Goal: Use online tool/utility: Use online tool/utility

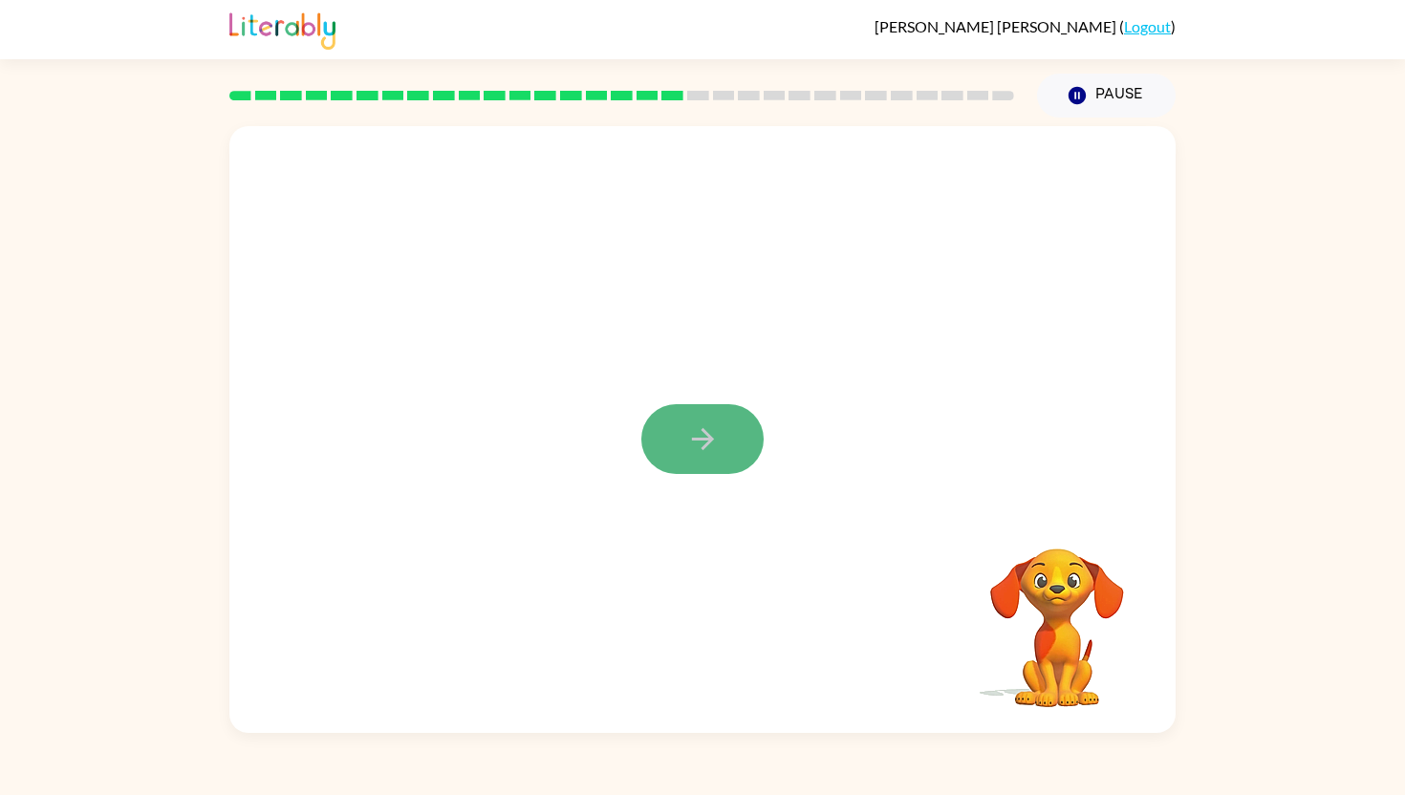
click at [689, 446] on icon "button" at bounding box center [702, 439] width 33 height 33
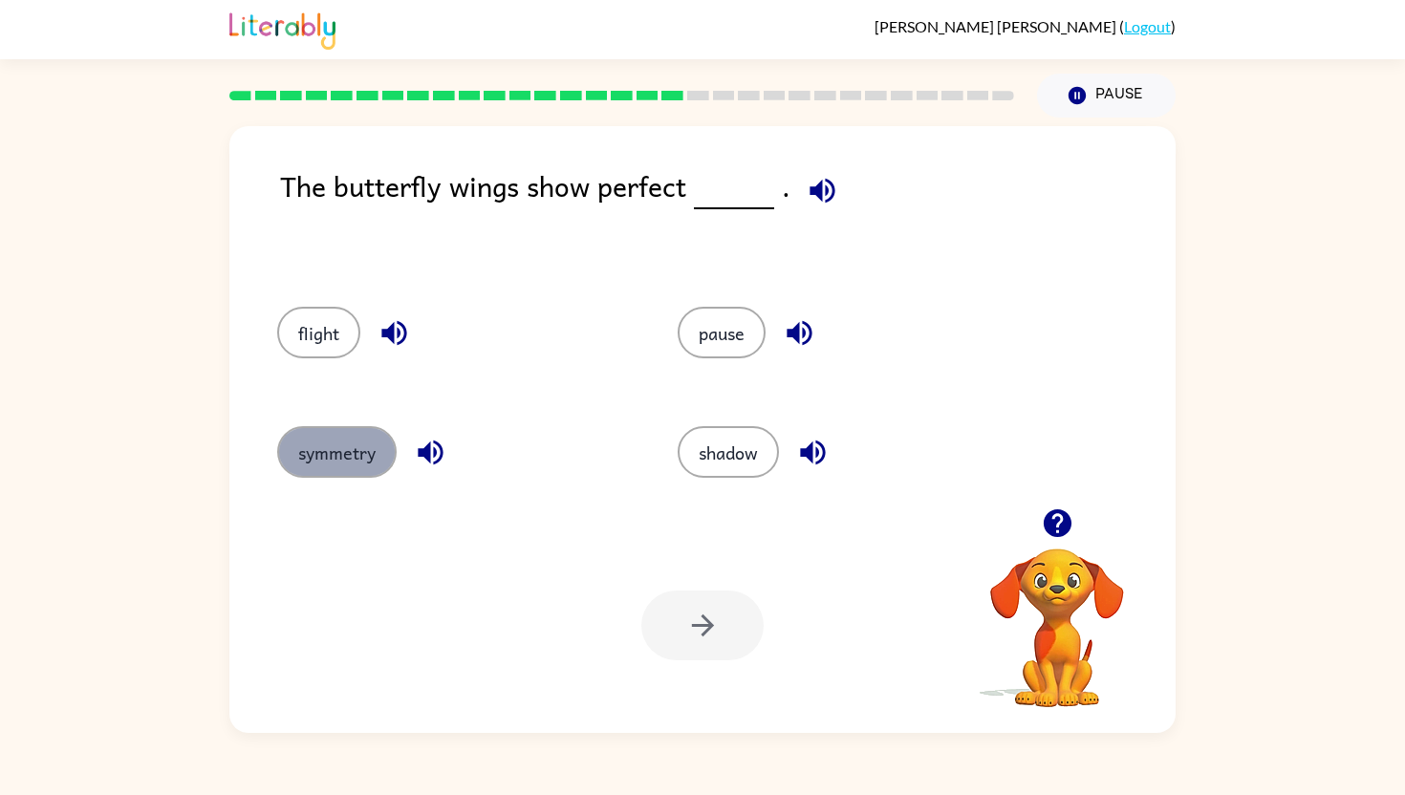
click at [348, 440] on button "symmetry" at bounding box center [337, 452] width 120 height 52
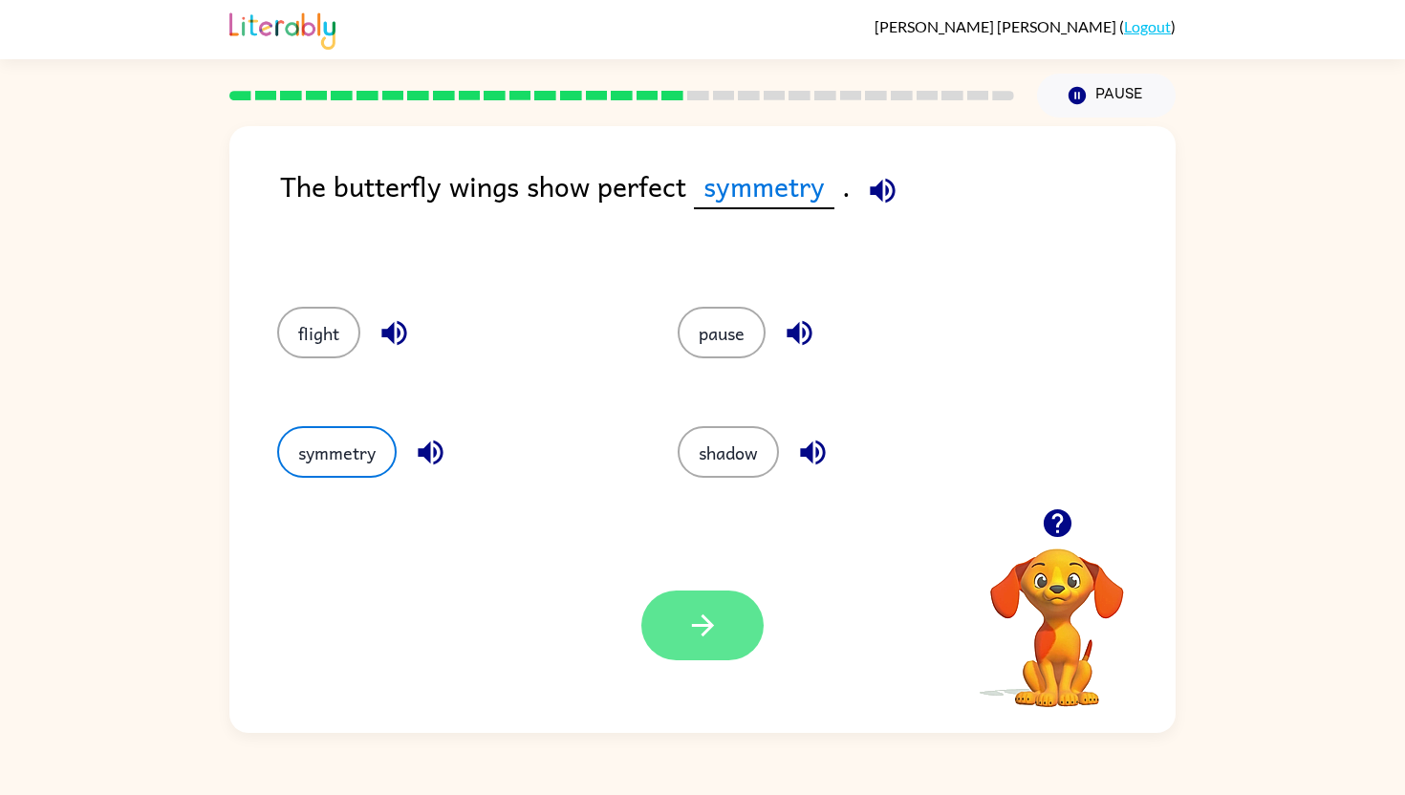
click at [701, 625] on icon "button" at bounding box center [702, 626] width 22 height 22
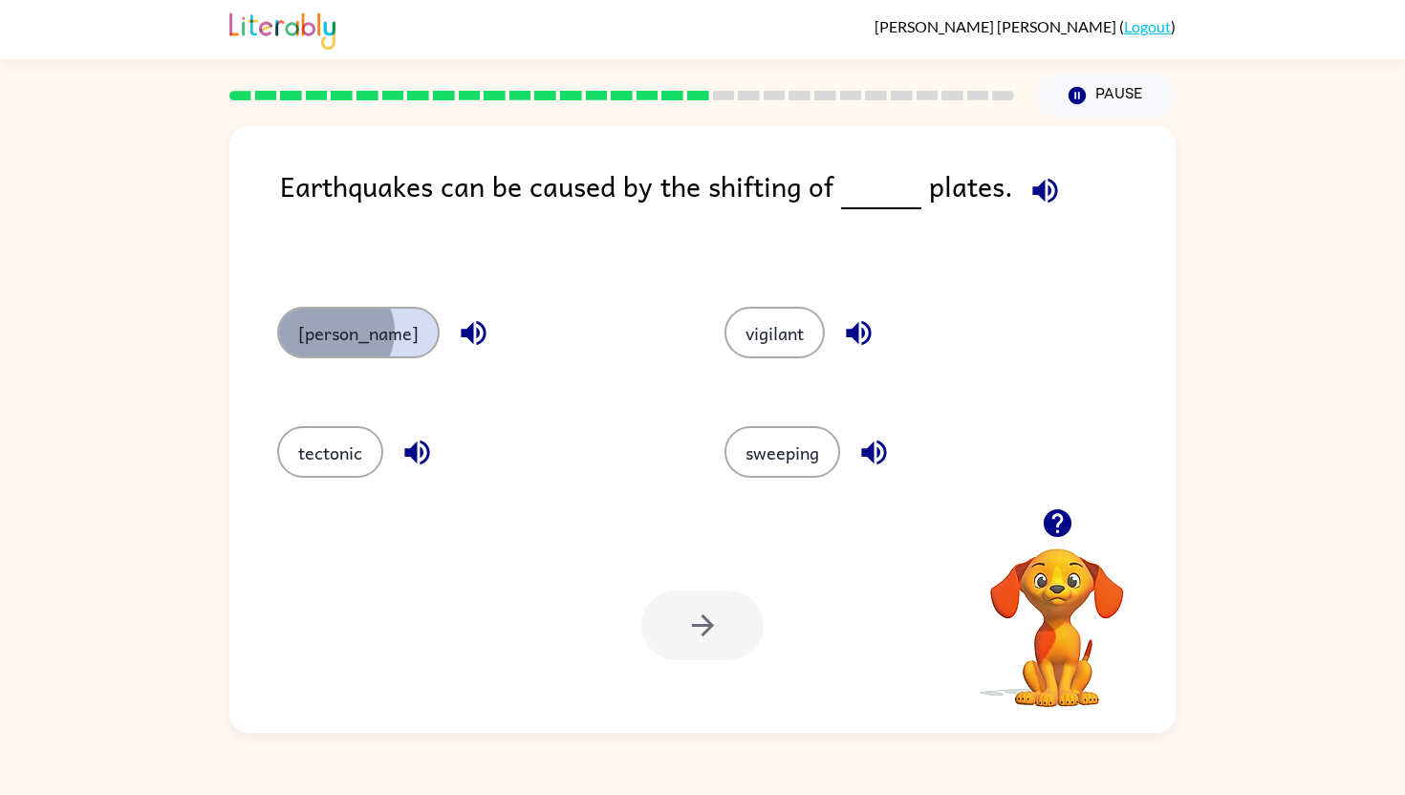
click at [334, 333] on button "[PERSON_NAME]" at bounding box center [358, 333] width 163 height 52
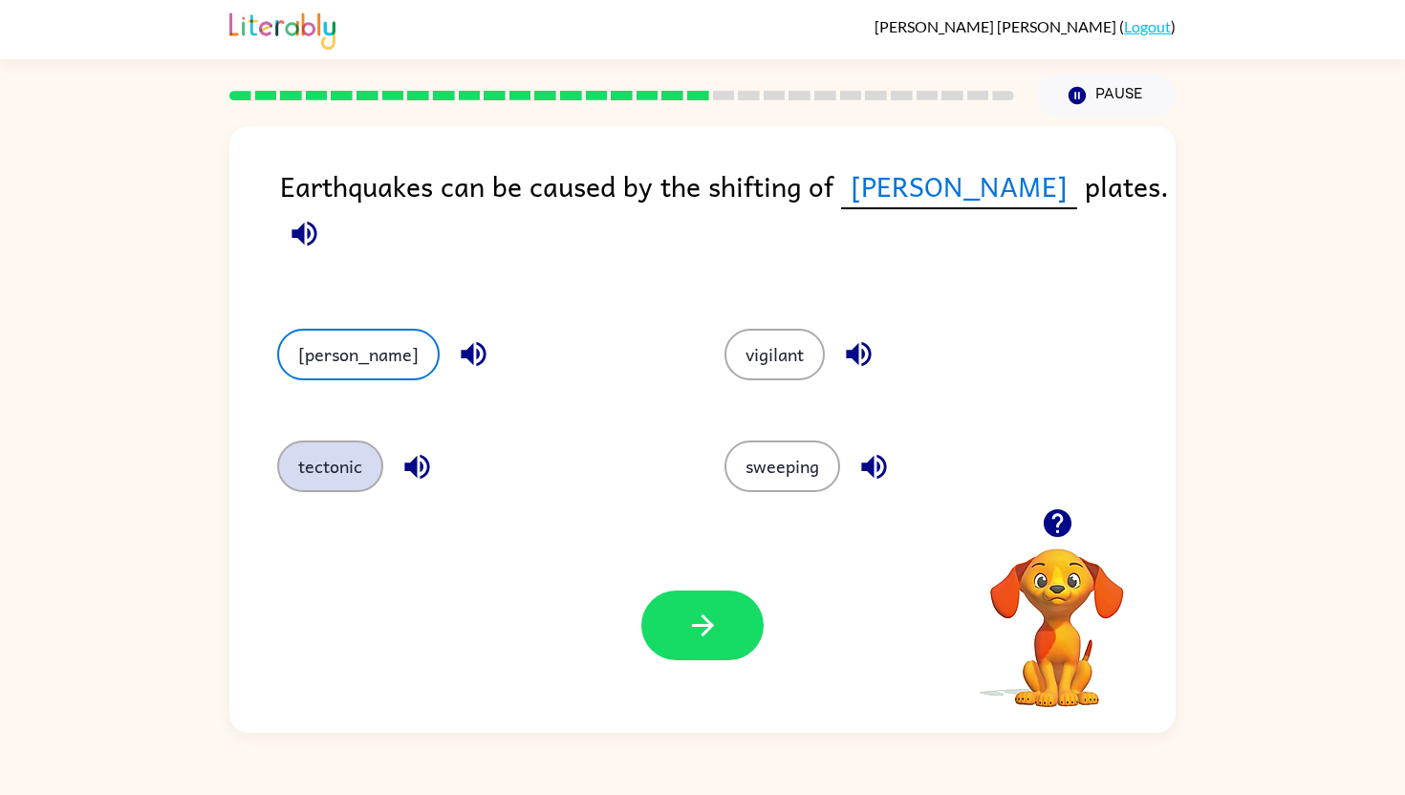
click at [350, 449] on button "tectonic" at bounding box center [330, 467] width 106 height 52
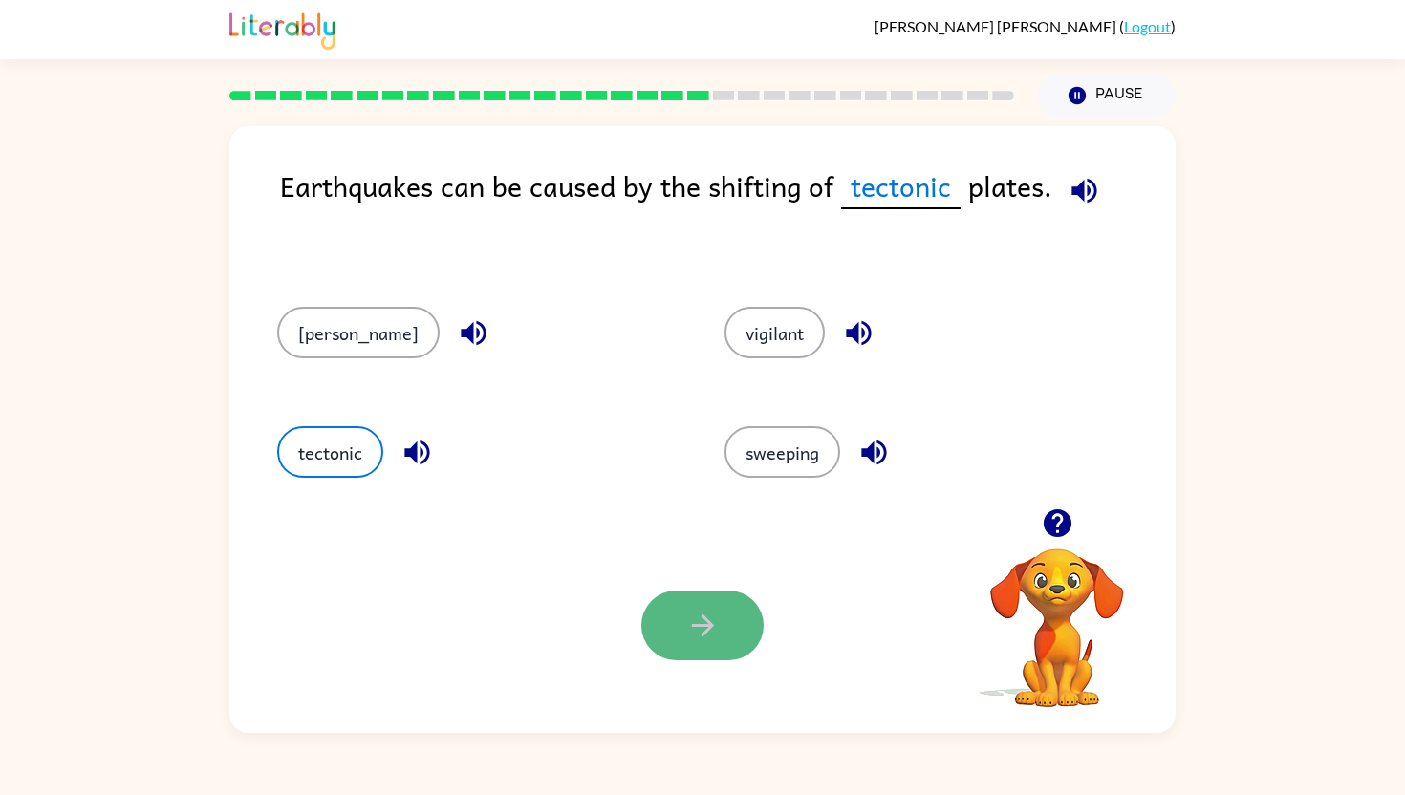
click at [694, 619] on icon "button" at bounding box center [702, 625] width 33 height 33
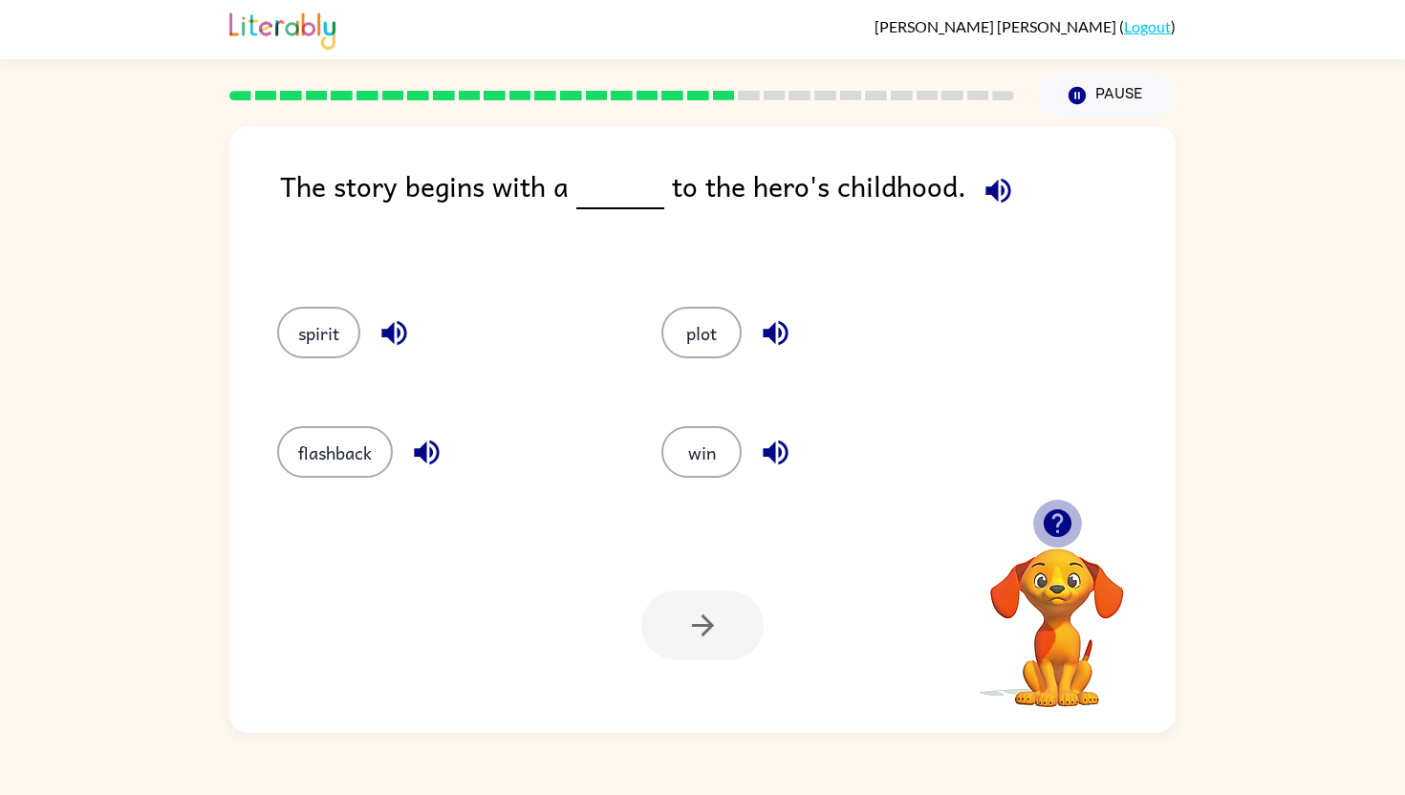
click at [1055, 521] on icon "button" at bounding box center [1057, 524] width 28 height 28
click at [1055, 513] on icon "button" at bounding box center [1057, 524] width 28 height 28
click at [329, 456] on button "flashback" at bounding box center [335, 452] width 116 height 52
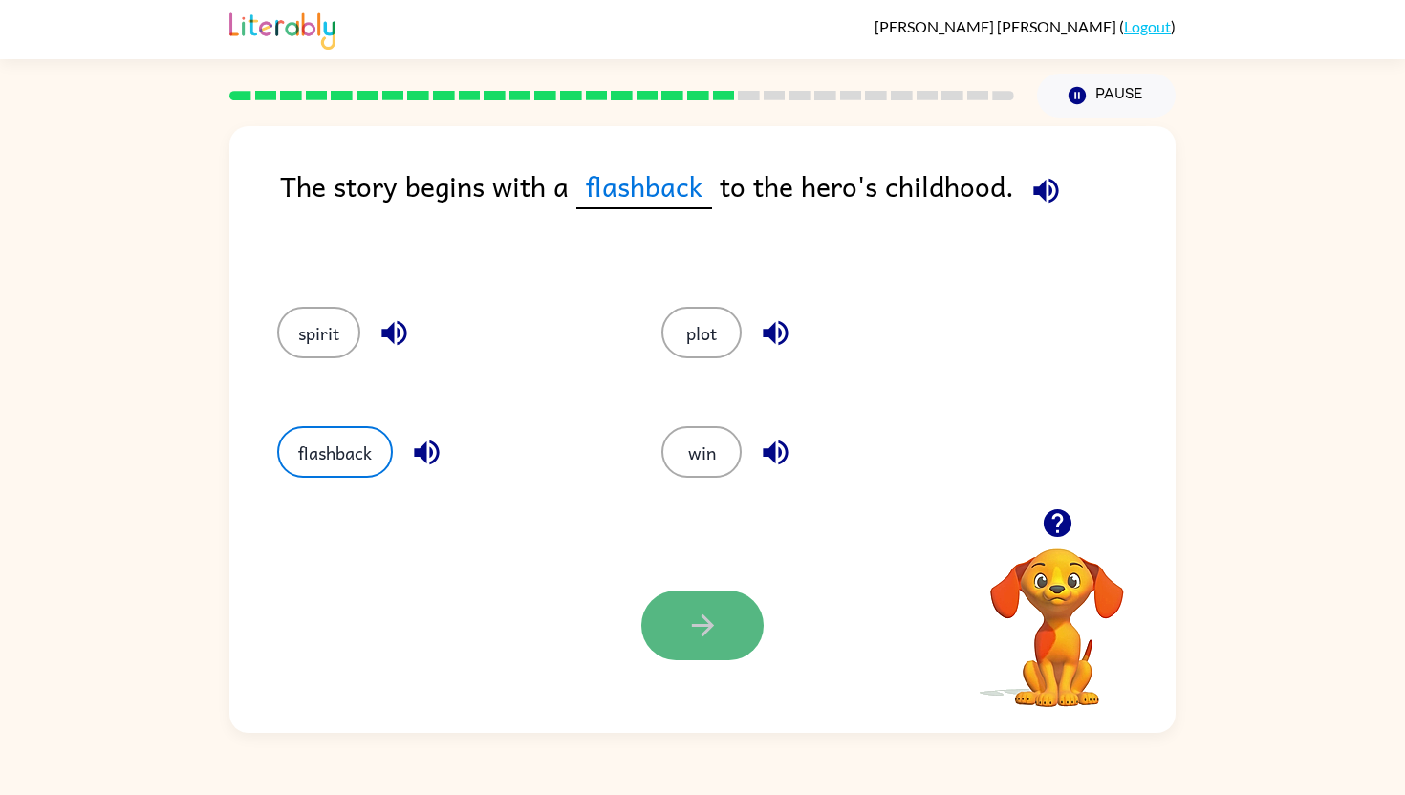
click at [686, 622] on icon "button" at bounding box center [702, 625] width 33 height 33
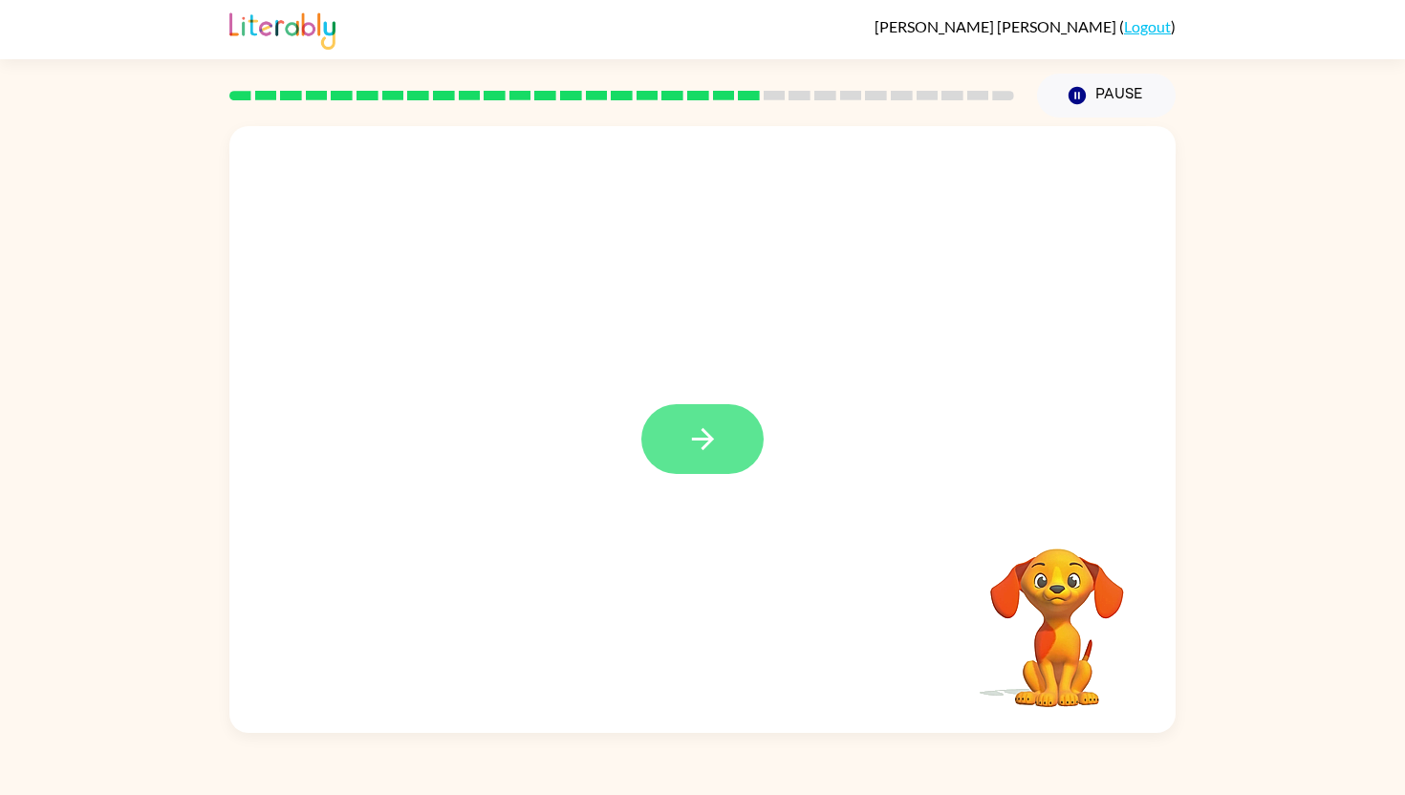
click at [703, 444] on icon "button" at bounding box center [702, 439] width 33 height 33
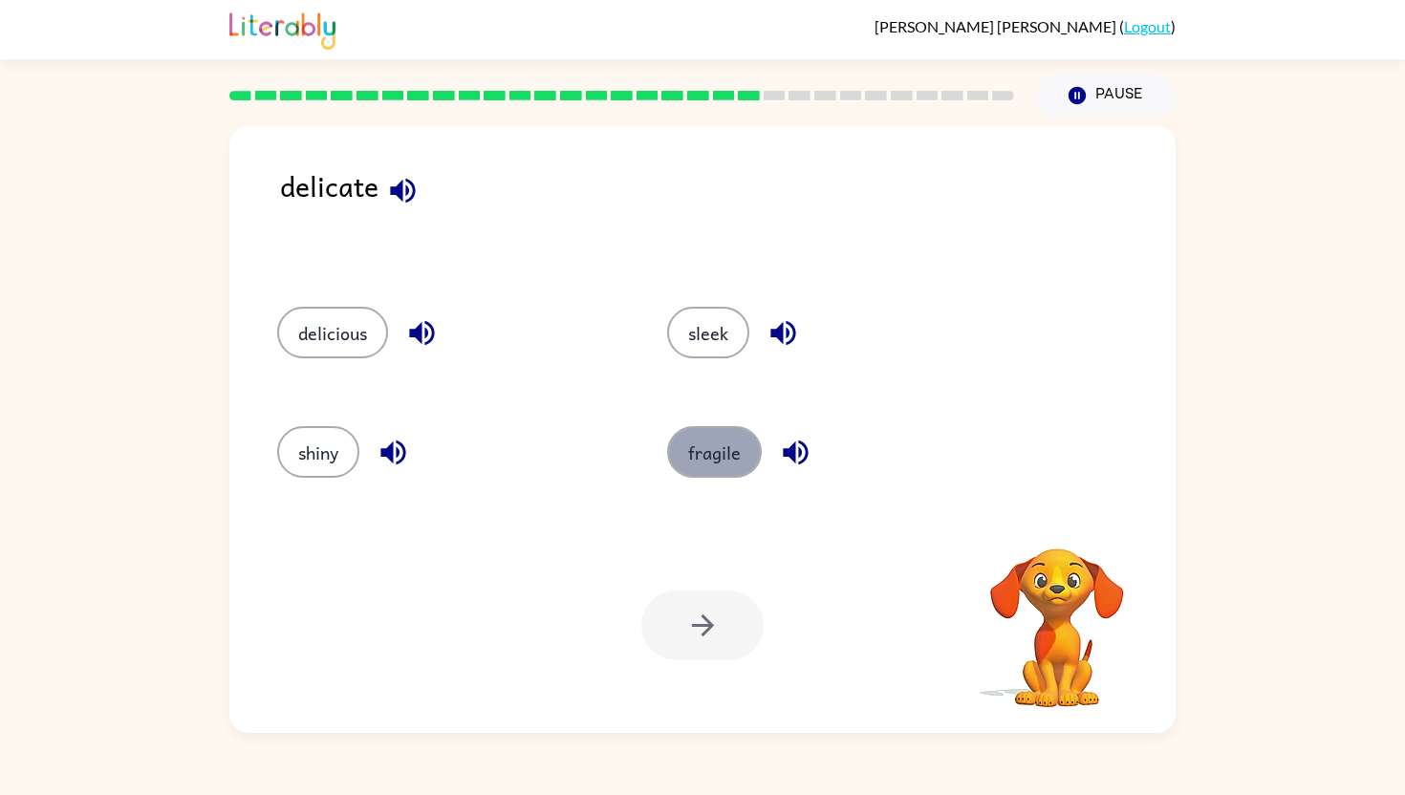
click at [736, 460] on button "fragile" at bounding box center [714, 452] width 95 height 52
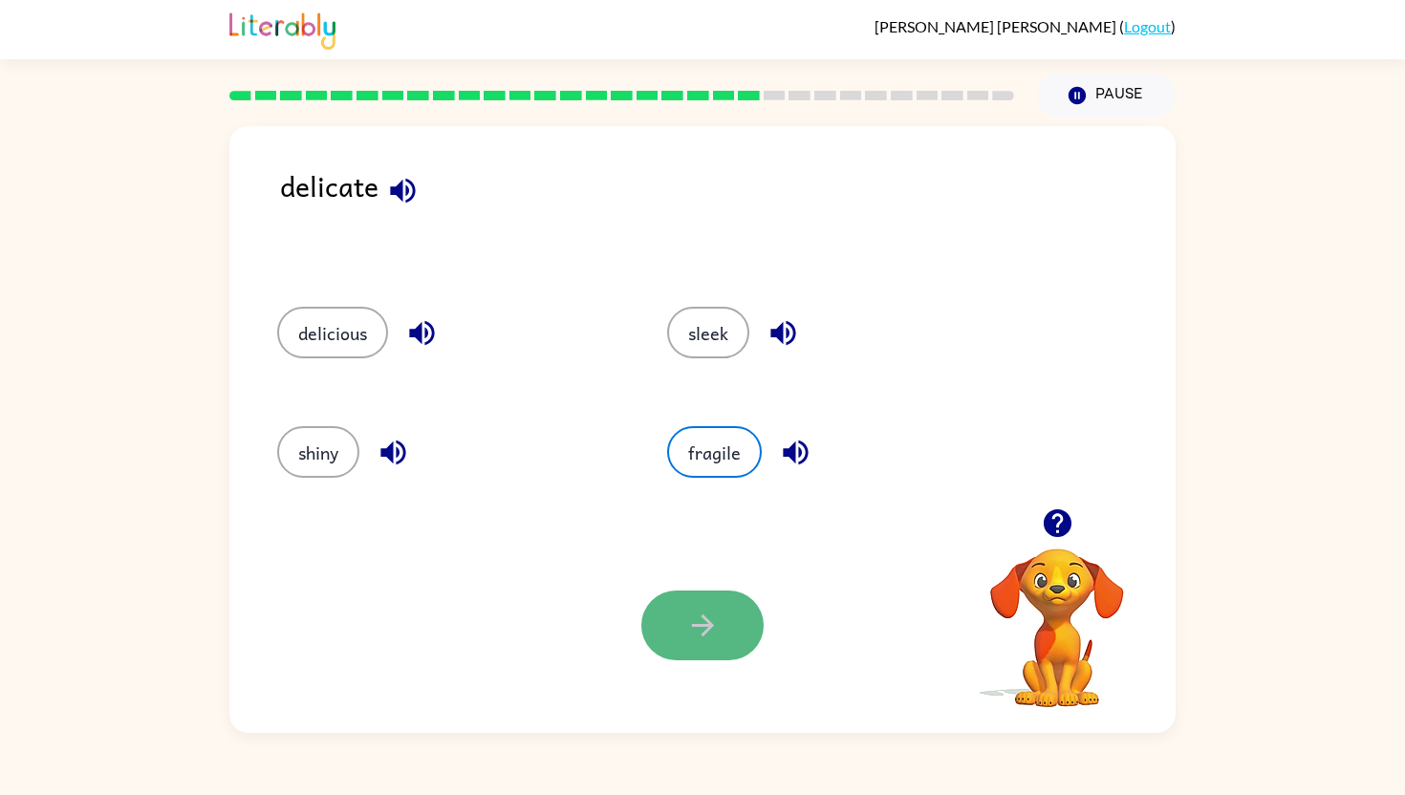
click at [721, 628] on button "button" at bounding box center [702, 626] width 122 height 70
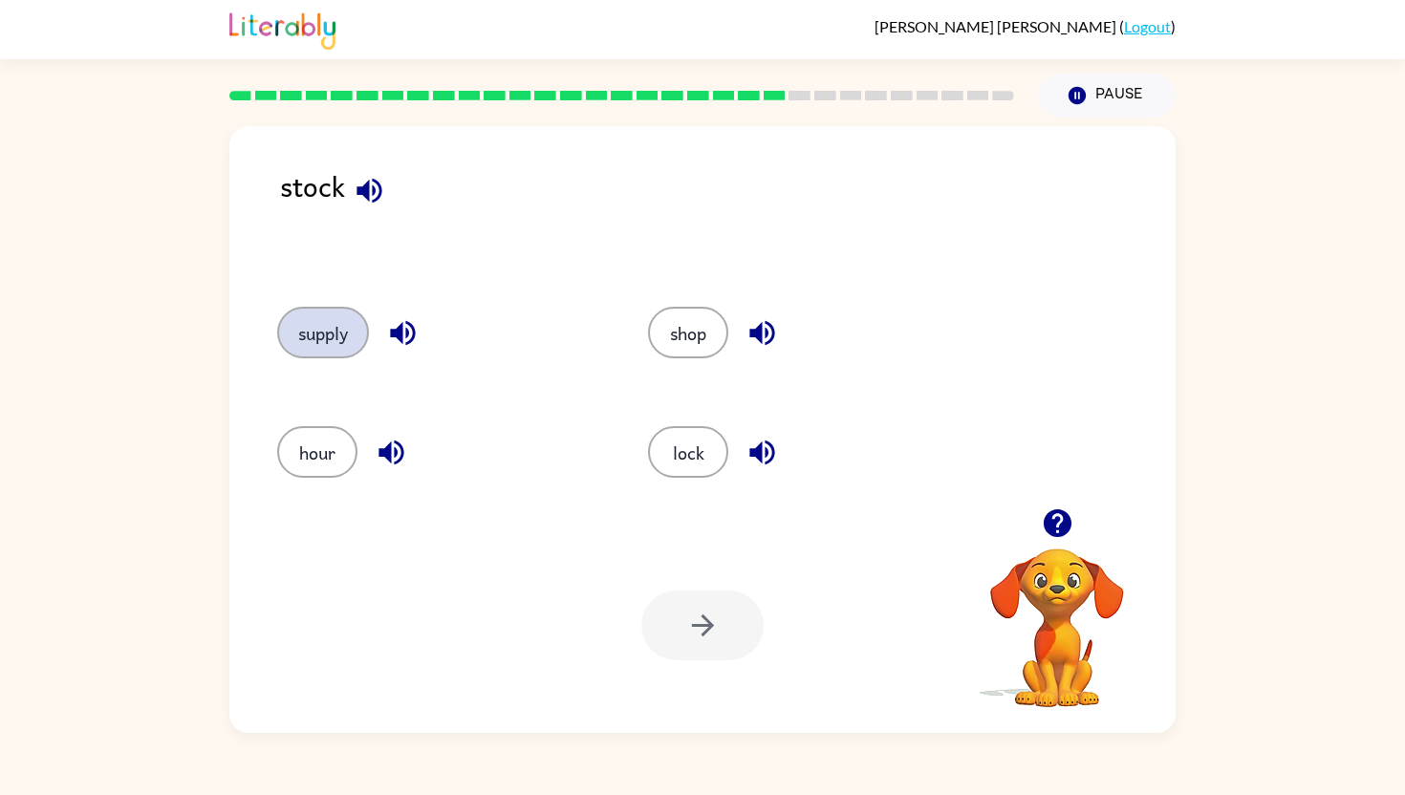
click at [341, 332] on button "supply" at bounding box center [323, 333] width 92 height 52
click at [721, 628] on button "button" at bounding box center [702, 626] width 122 height 70
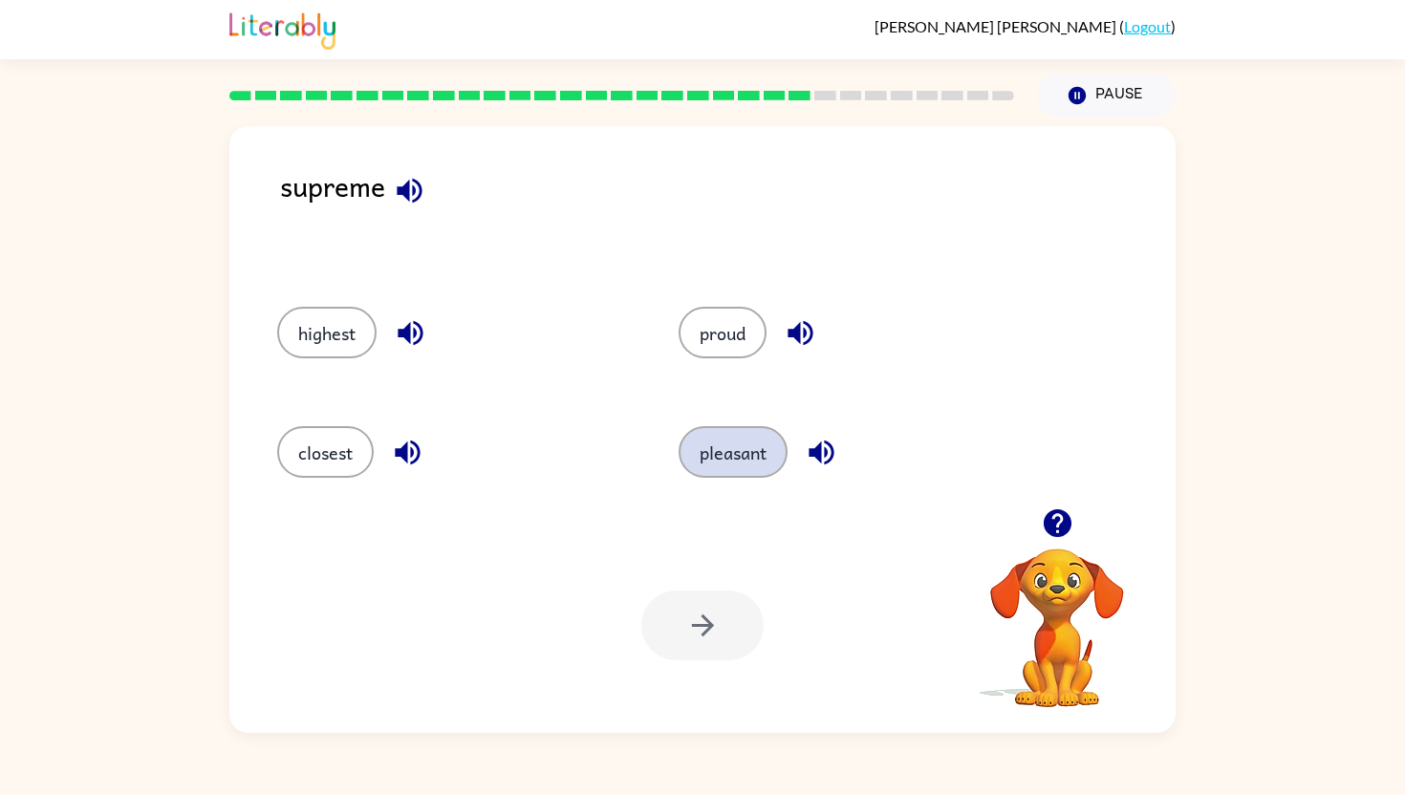
click at [714, 466] on button "pleasant" at bounding box center [733, 452] width 109 height 52
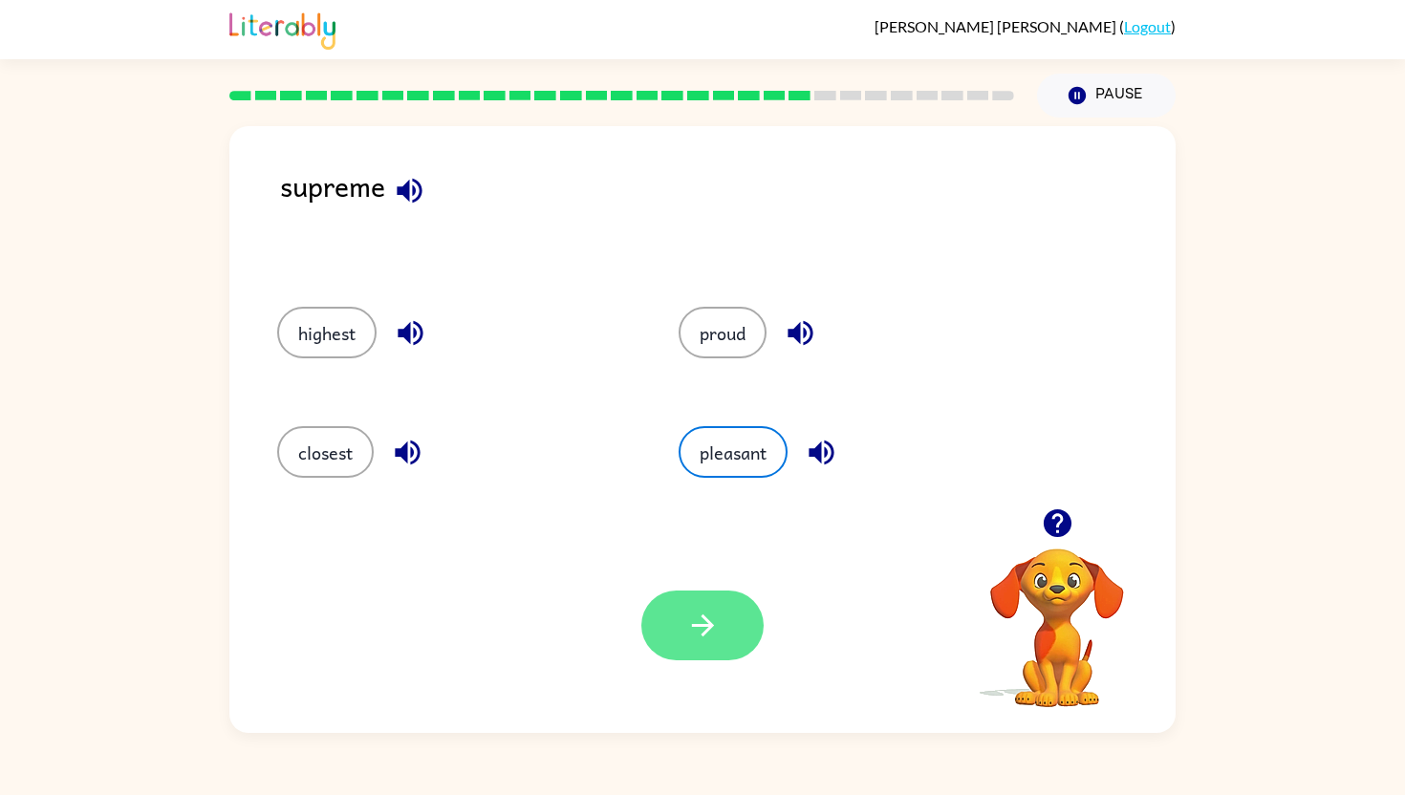
click at [688, 640] on icon "button" at bounding box center [702, 625] width 33 height 33
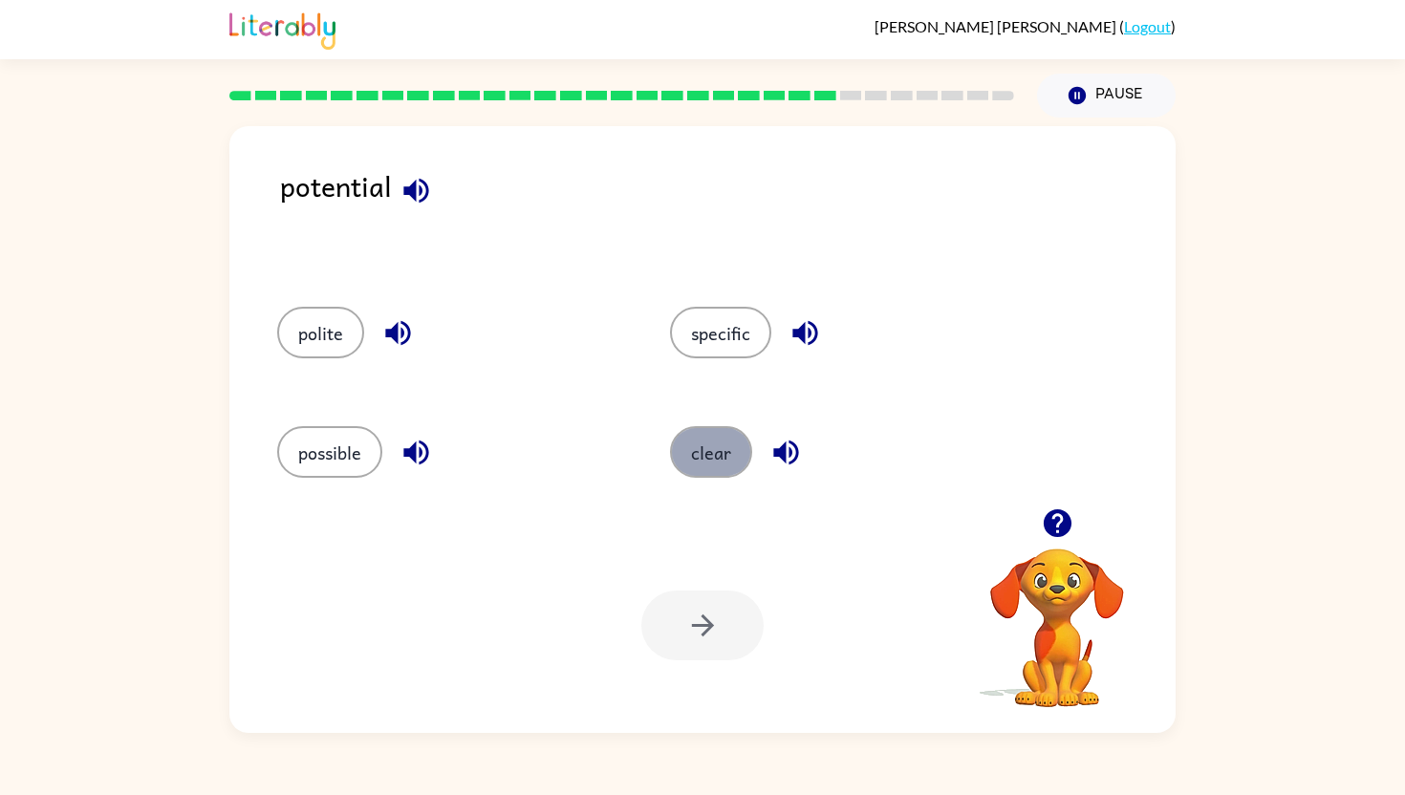
click at [726, 457] on button "clear" at bounding box center [711, 452] width 82 height 52
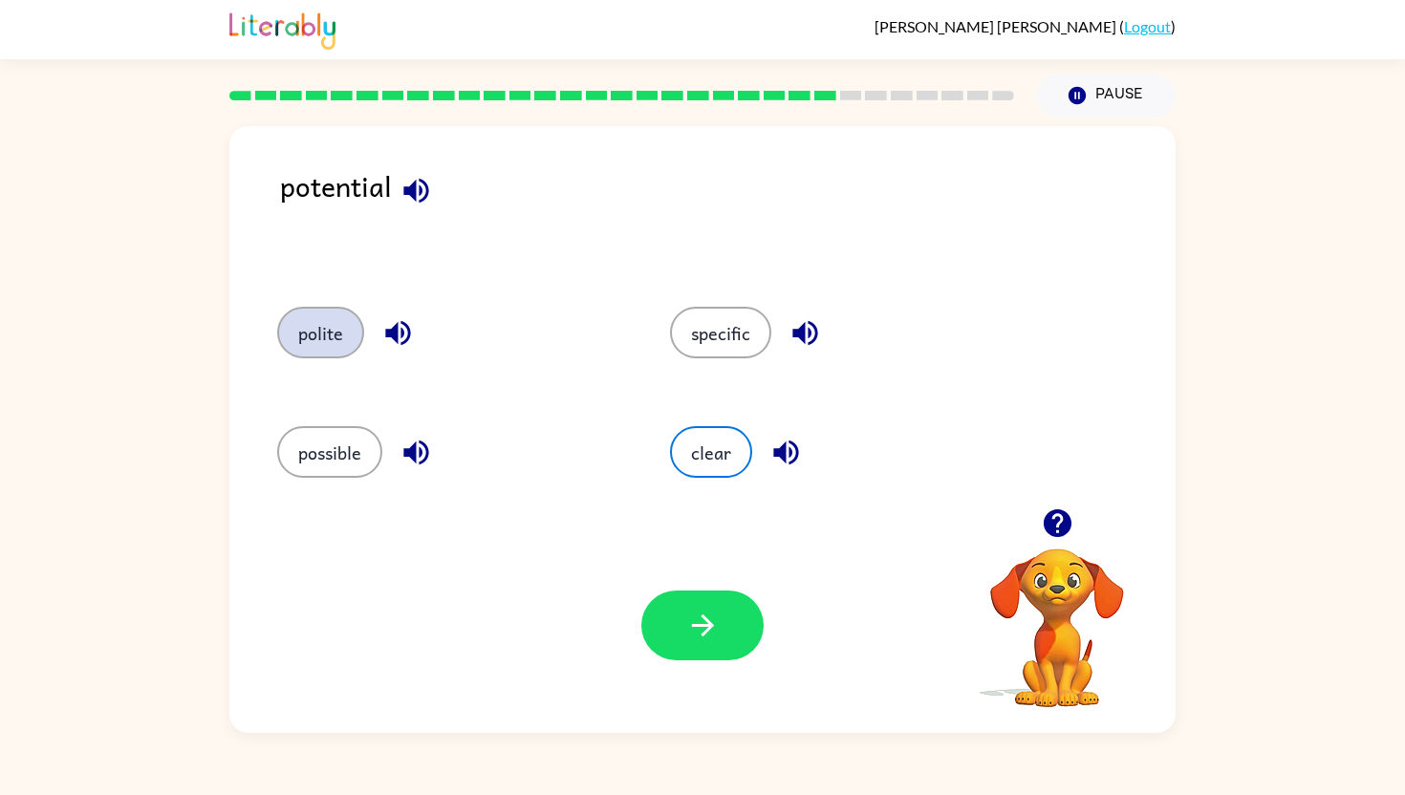
click at [322, 354] on button "polite" at bounding box center [320, 333] width 87 height 52
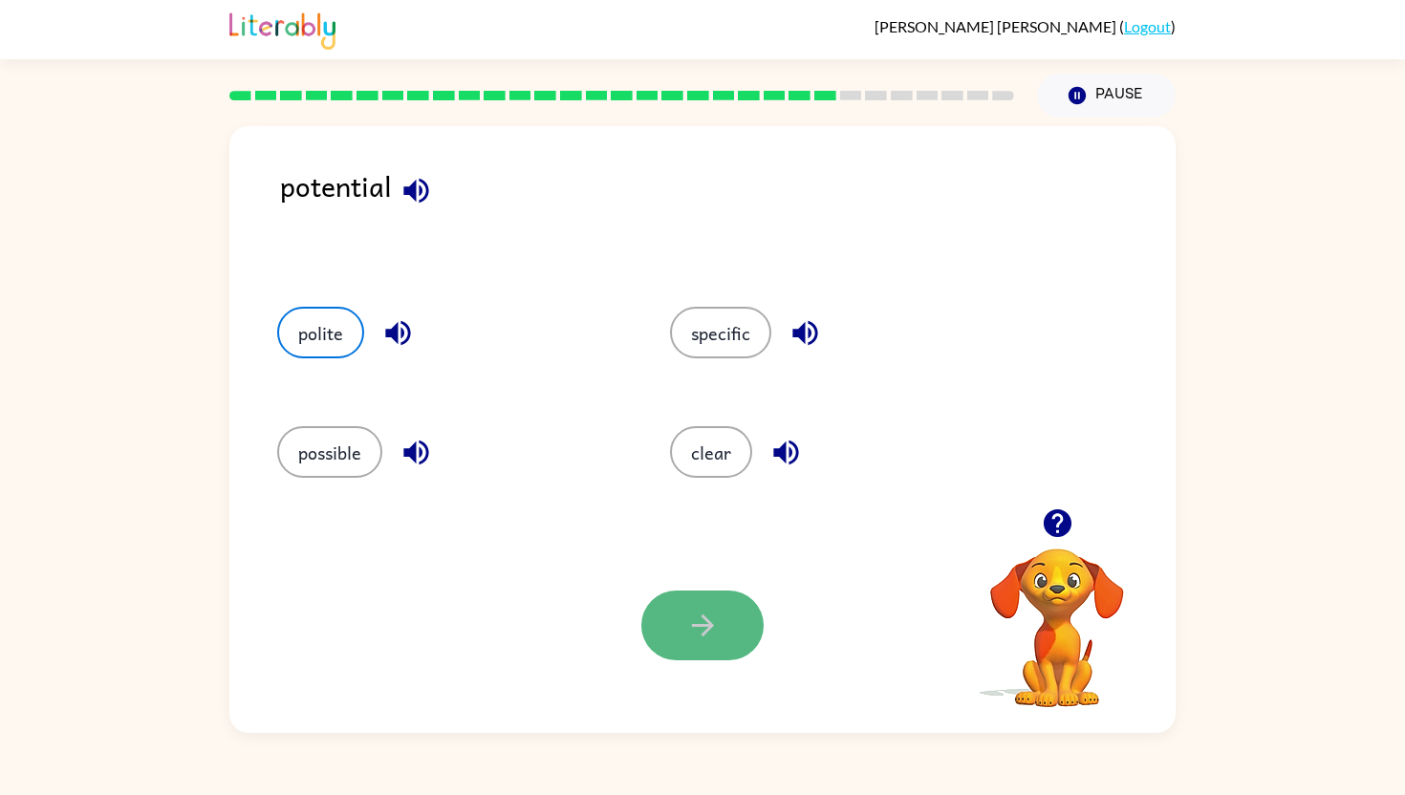
click at [682, 624] on button "button" at bounding box center [702, 626] width 122 height 70
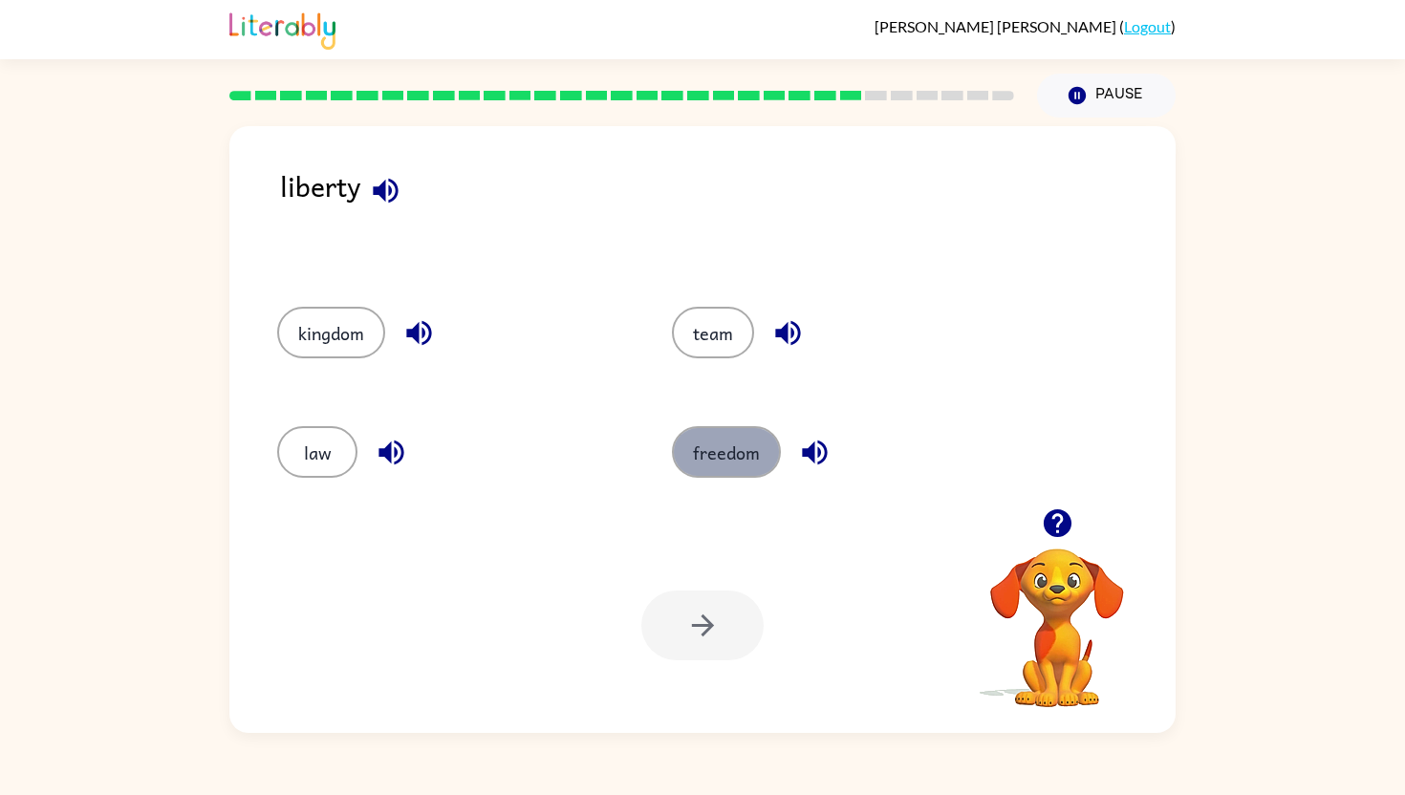
click at [726, 471] on button "freedom" at bounding box center [726, 452] width 109 height 52
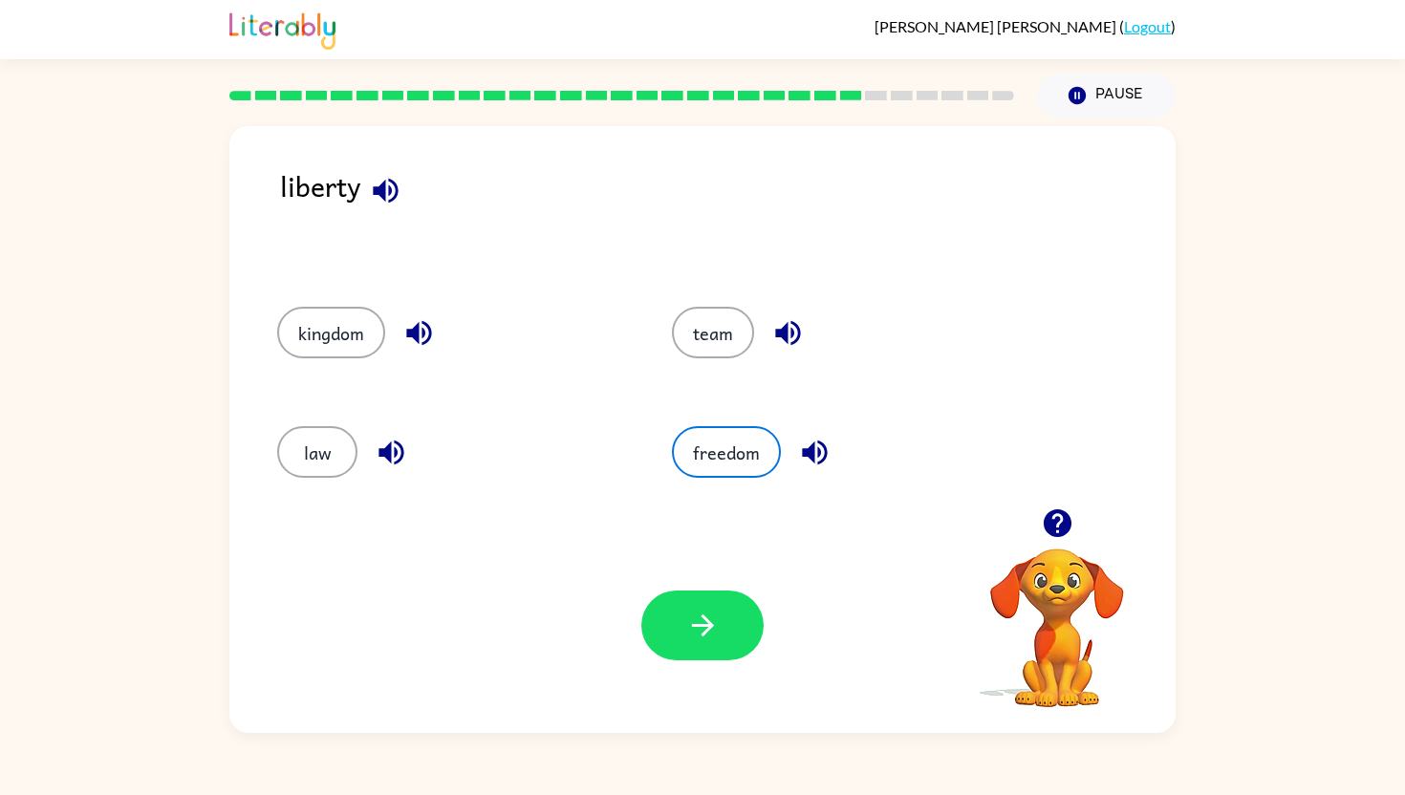
click at [708, 590] on div "Your browser must support playing .mp4 files to use Literably. Please try using…" at bounding box center [702, 625] width 946 height 215
click at [706, 614] on icon "button" at bounding box center [702, 625] width 33 height 33
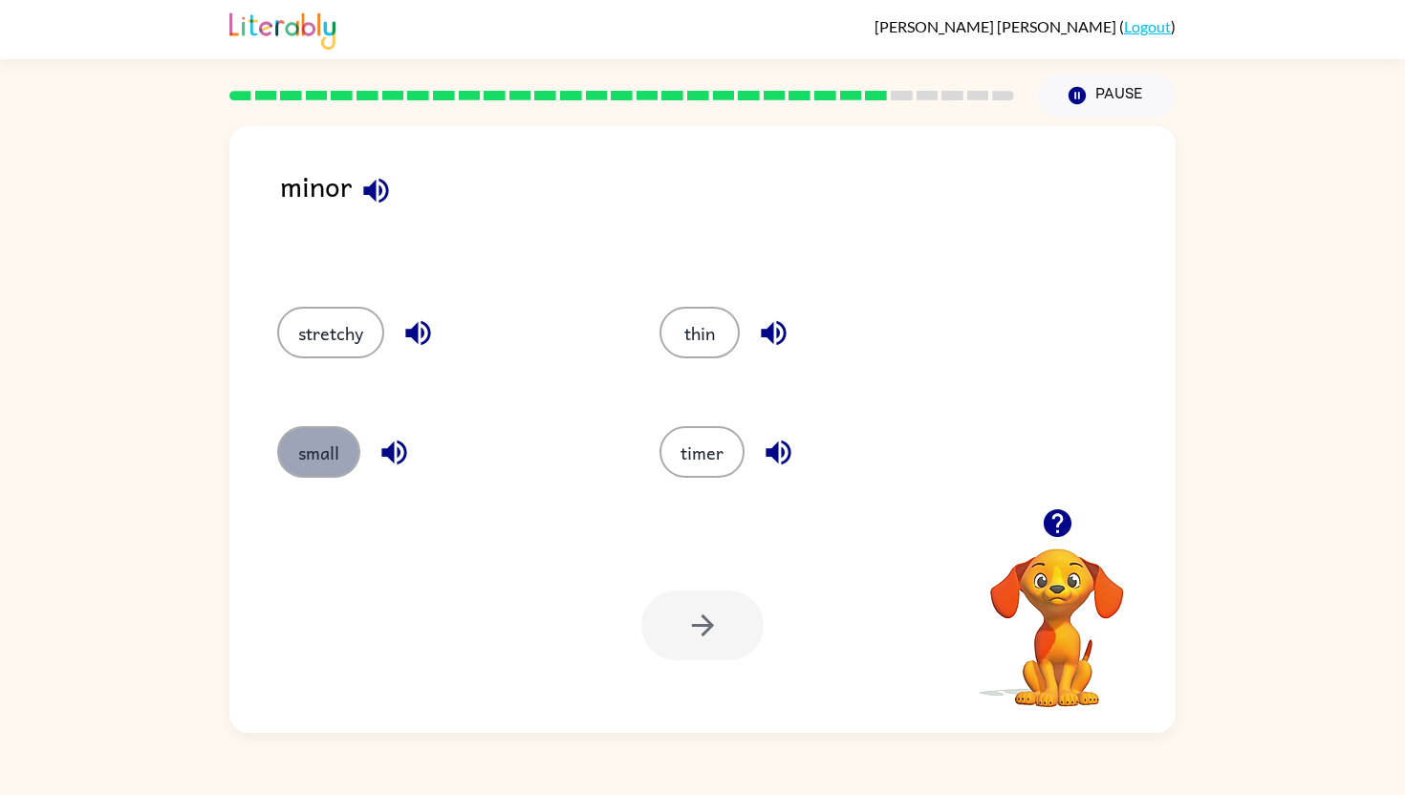
click at [315, 462] on button "small" at bounding box center [318, 452] width 83 height 52
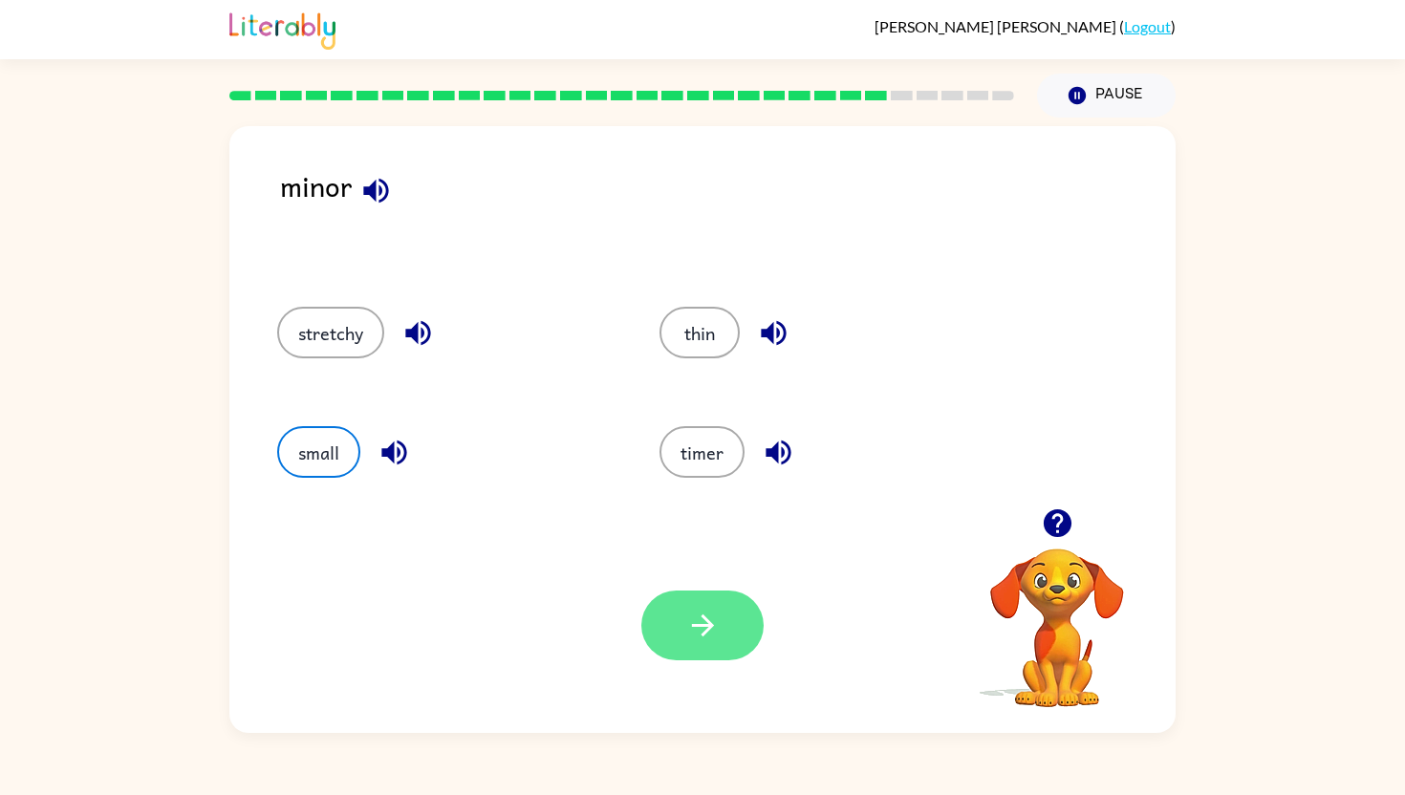
click at [721, 629] on button "button" at bounding box center [702, 626] width 122 height 70
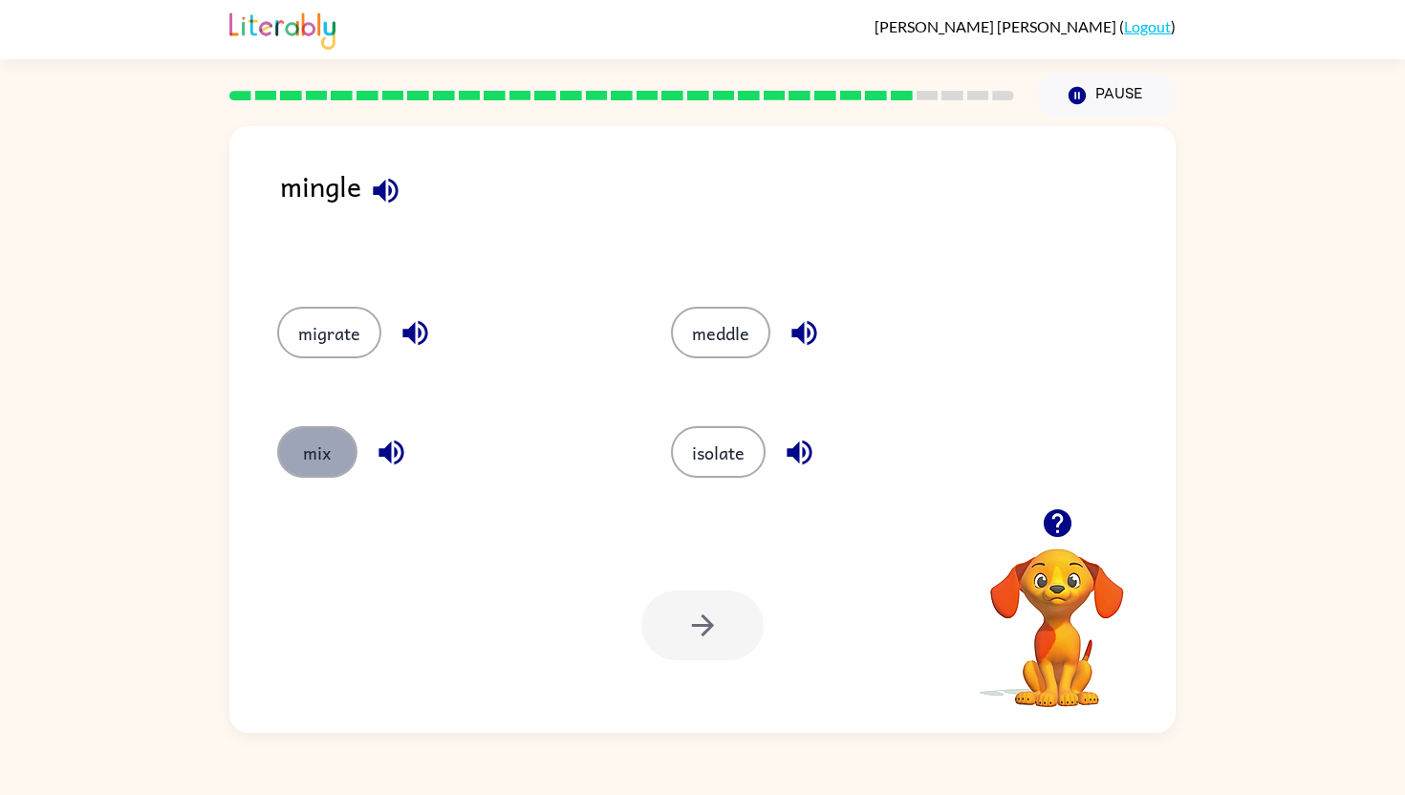
click at [324, 442] on button "mix" at bounding box center [317, 452] width 80 height 52
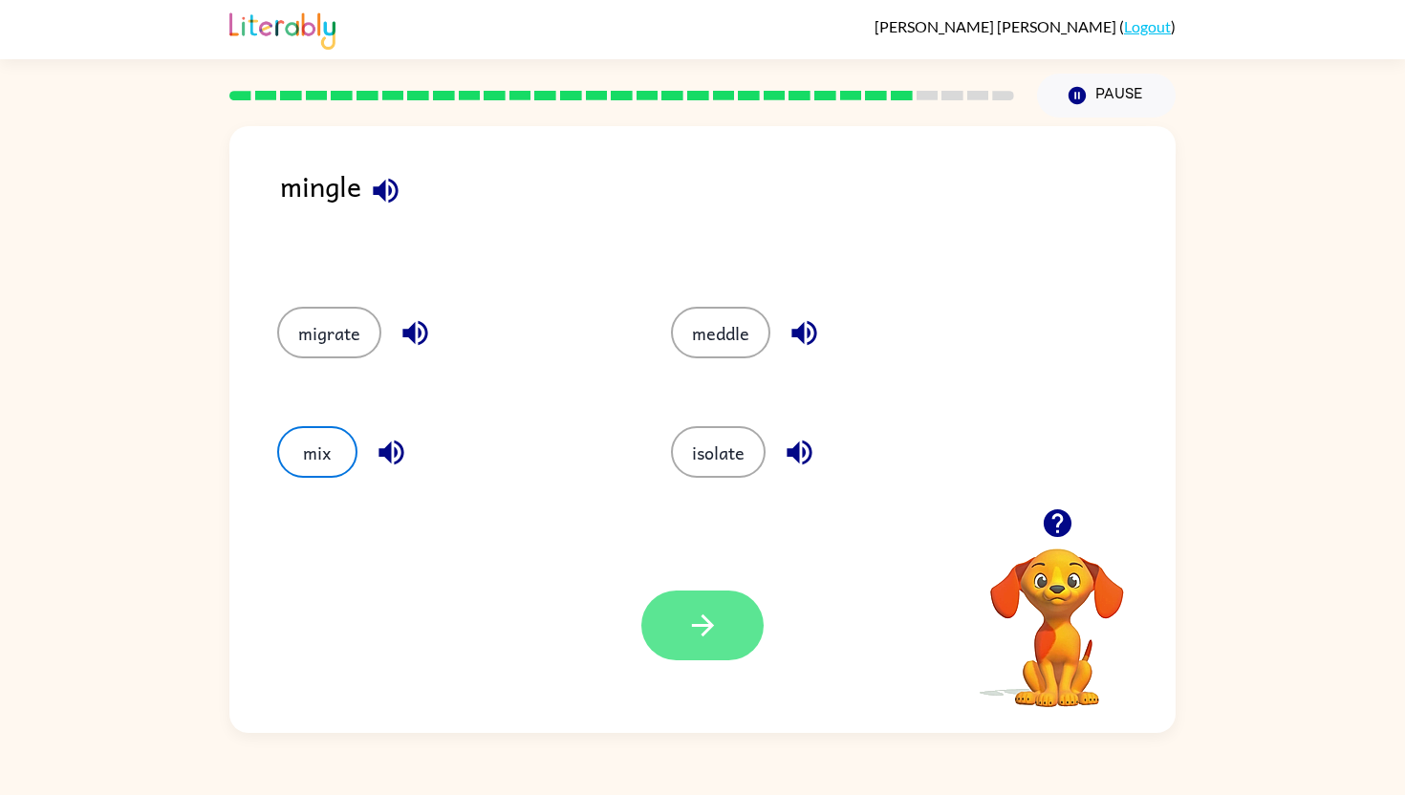
click at [681, 630] on button "button" at bounding box center [702, 626] width 122 height 70
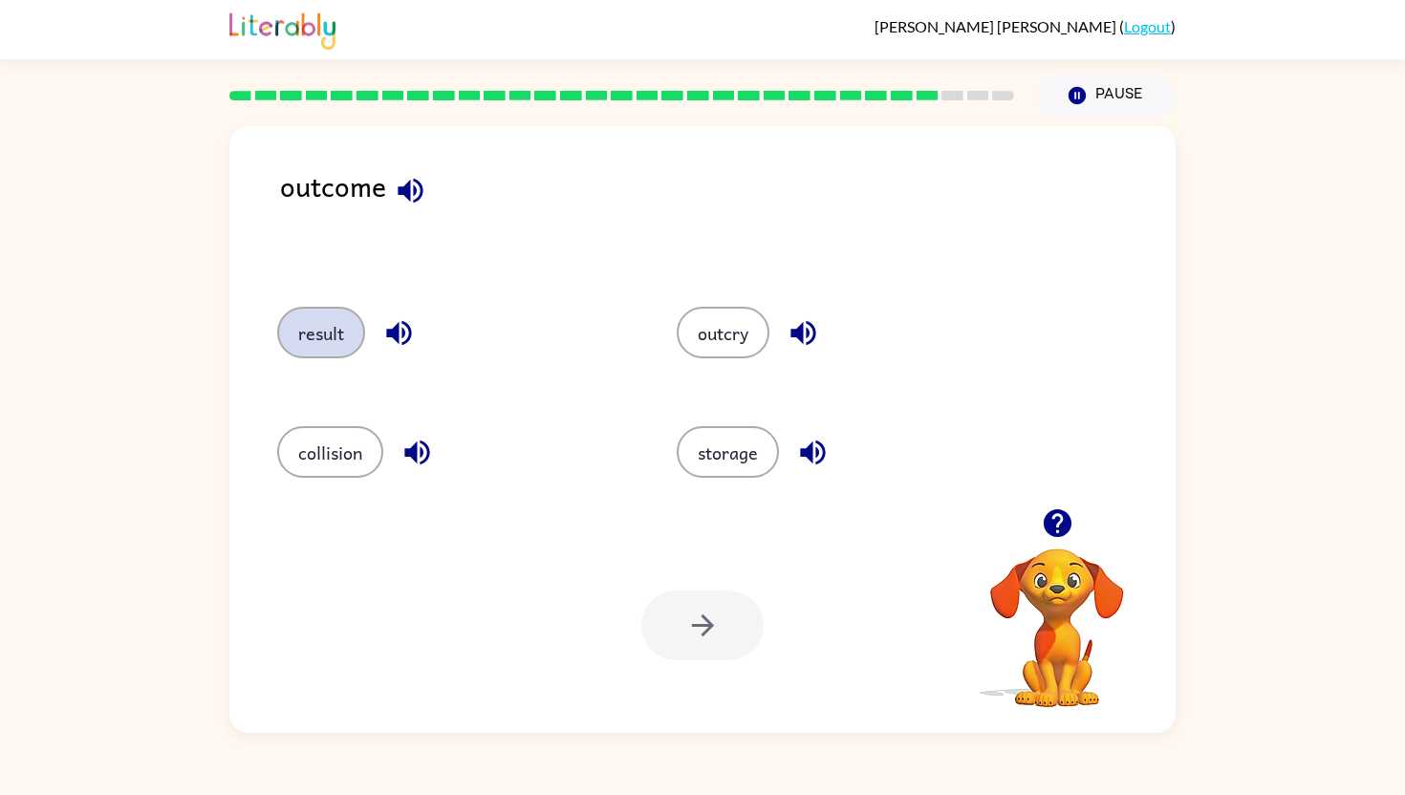
click at [347, 329] on button "result" at bounding box center [321, 333] width 88 height 52
click at [709, 619] on icon "button" at bounding box center [702, 625] width 33 height 33
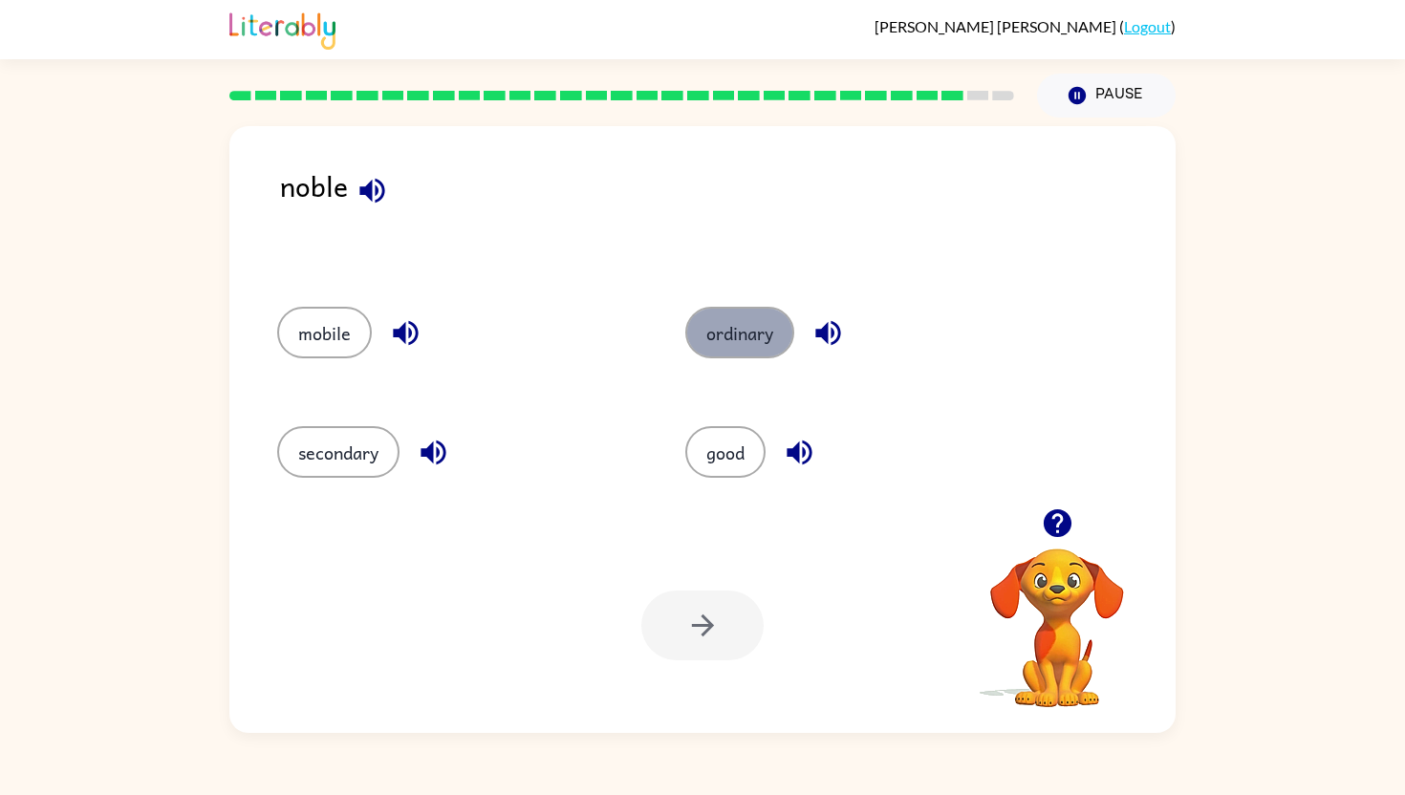
click at [757, 326] on button "ordinary" at bounding box center [739, 333] width 109 height 52
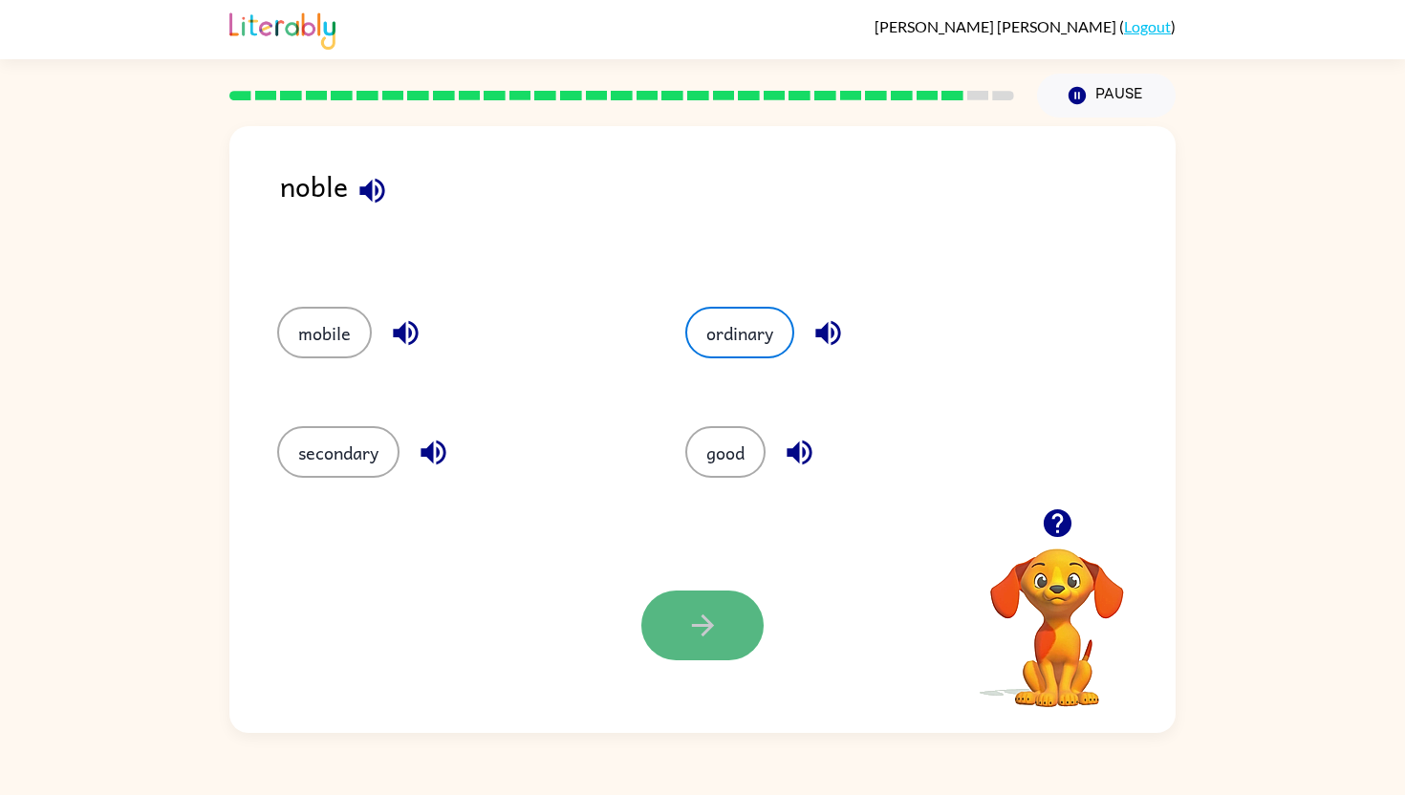
click at [711, 638] on icon "button" at bounding box center [702, 625] width 33 height 33
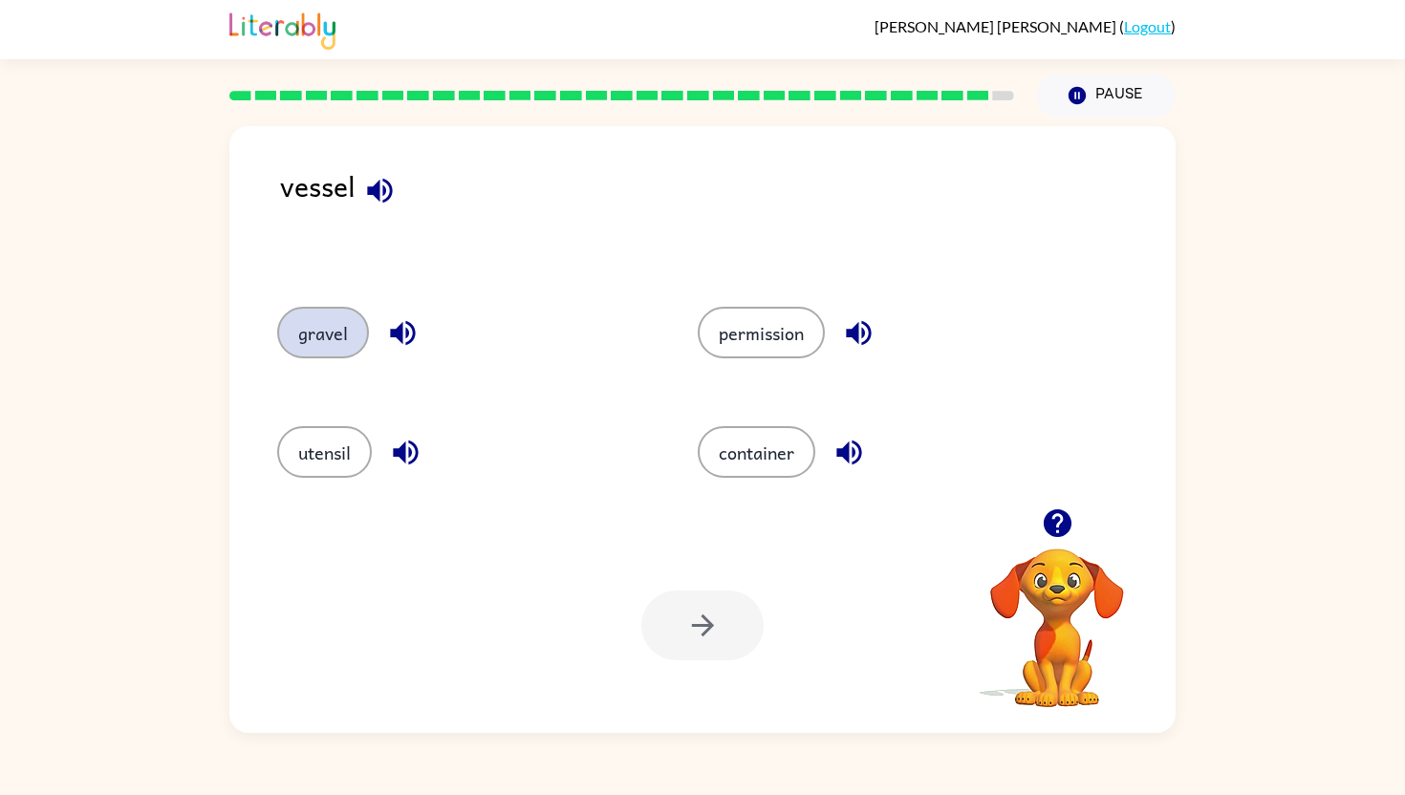
click at [322, 328] on button "gravel" at bounding box center [323, 333] width 92 height 52
click at [720, 626] on button "button" at bounding box center [702, 626] width 122 height 70
